Goal: Find contact information: Find contact information

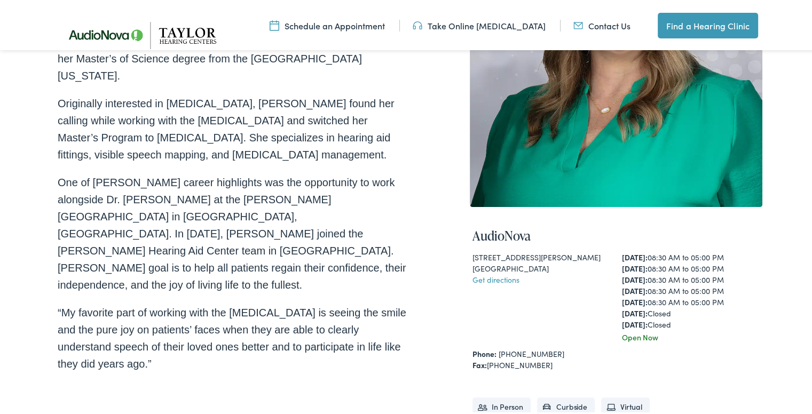
scroll to position [320, 0]
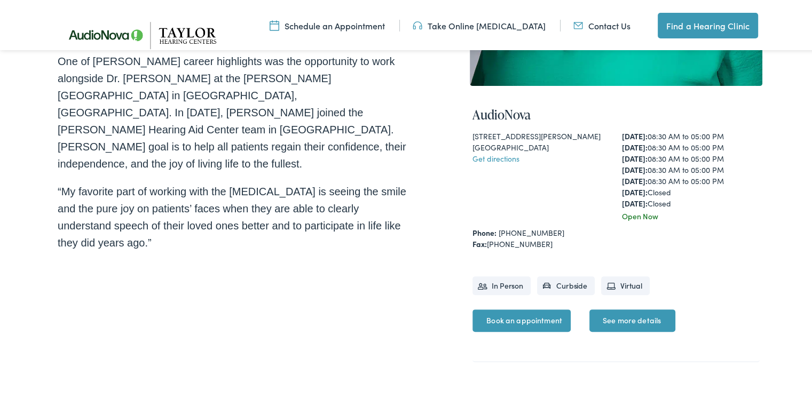
click at [505, 156] on link "Get directions" at bounding box center [496, 156] width 47 height 11
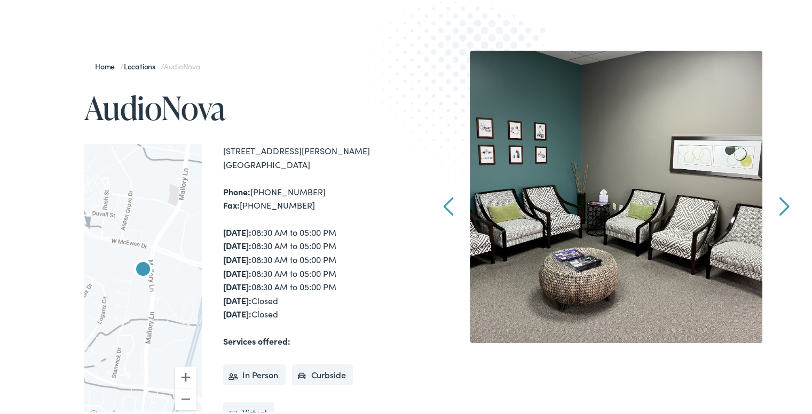
scroll to position [107, 0]
click at [136, 292] on div at bounding box center [142, 280] width 117 height 279
click at [138, 267] on img "AudioNova" at bounding box center [143, 268] width 26 height 26
drag, startPoint x: 297, startPoint y: 165, endPoint x: 216, endPoint y: 149, distance: 83.2
click at [216, 149] on div "← Move left → Move right ↑ Move up ↓ Move down + Zoom in - Zoom out Home Jump l…" at bounding box center [247, 280] width 326 height 279
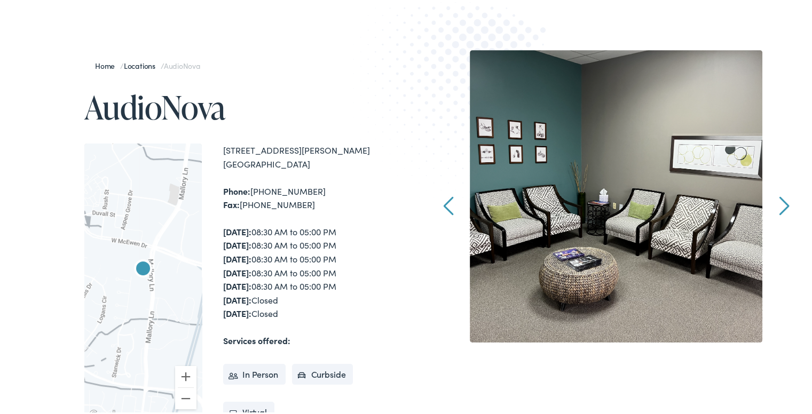
copy div "[STREET_ADDRESS][PERSON_NAME]"
